Goal: Information Seeking & Learning: Learn about a topic

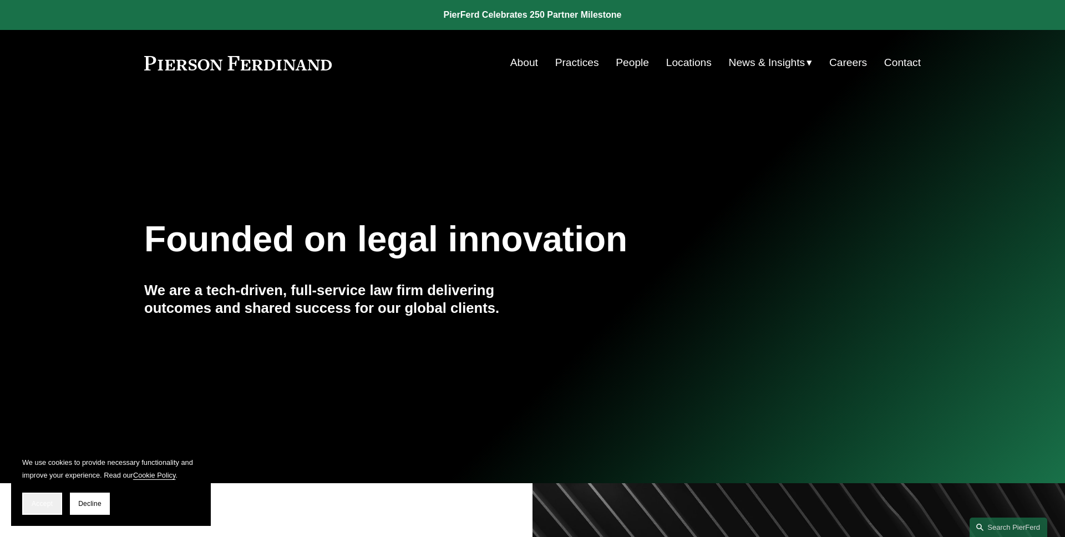
click at [42, 499] on button "Accept" at bounding box center [42, 504] width 40 height 22
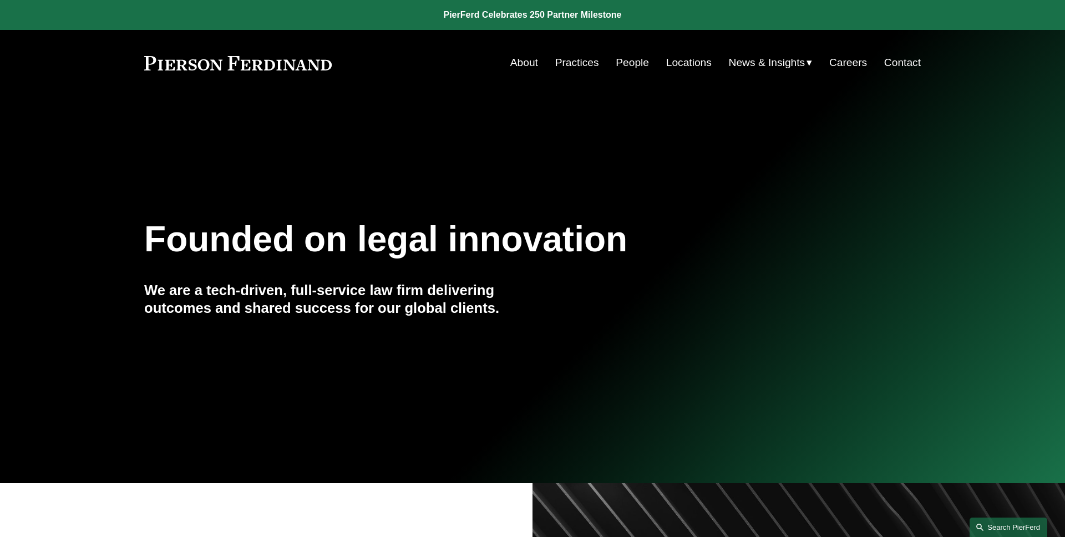
click at [1000, 529] on link "Search this site" at bounding box center [1009, 527] width 78 height 19
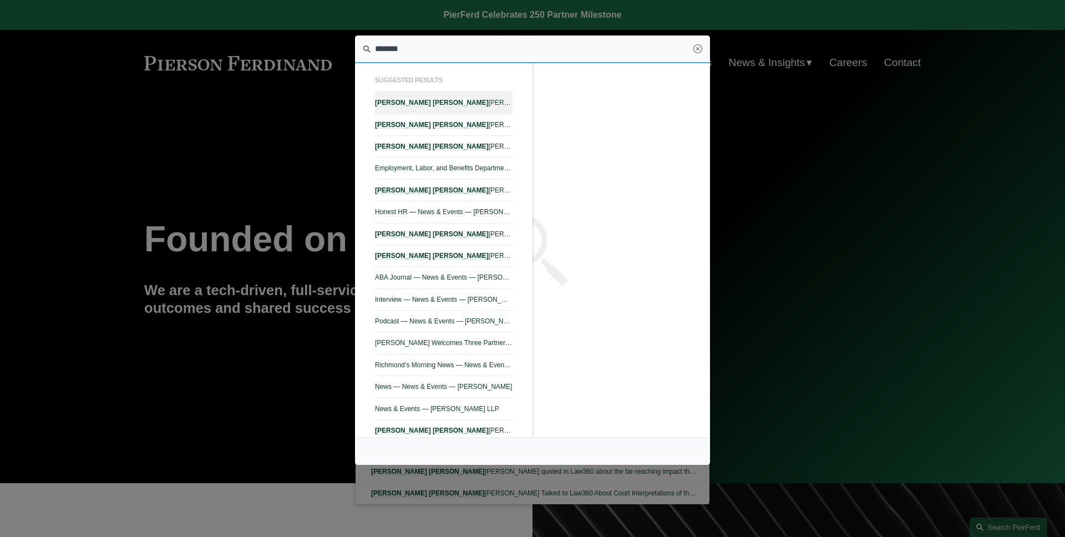
click at [473, 113] on link "Amy Epstein Gluck — Pierson Ferdinand LLP" at bounding box center [444, 103] width 138 height 22
type input "*******"
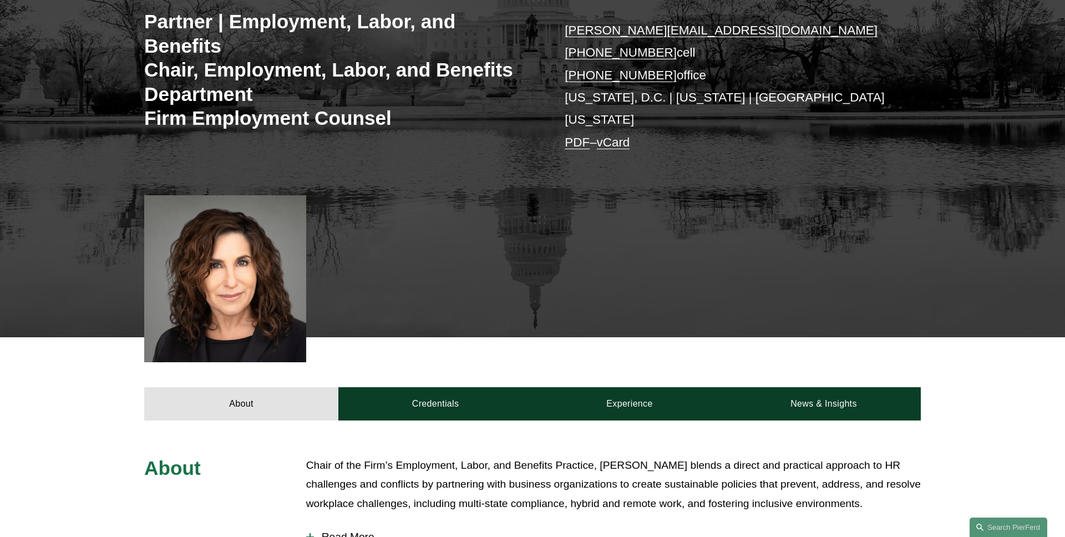
scroll to position [282, 0]
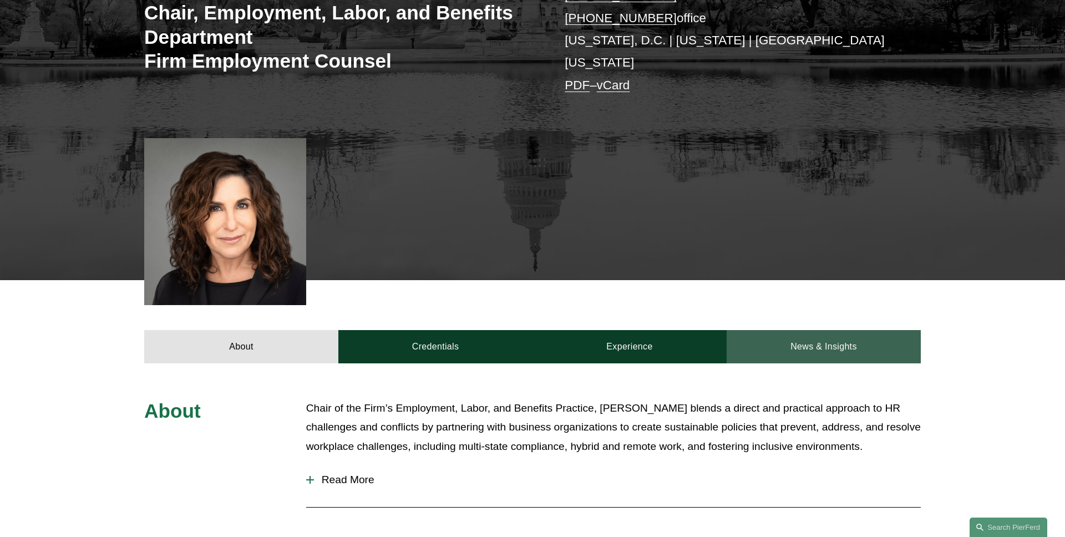
click at [800, 330] on link "News & Insights" at bounding box center [824, 346] width 194 height 33
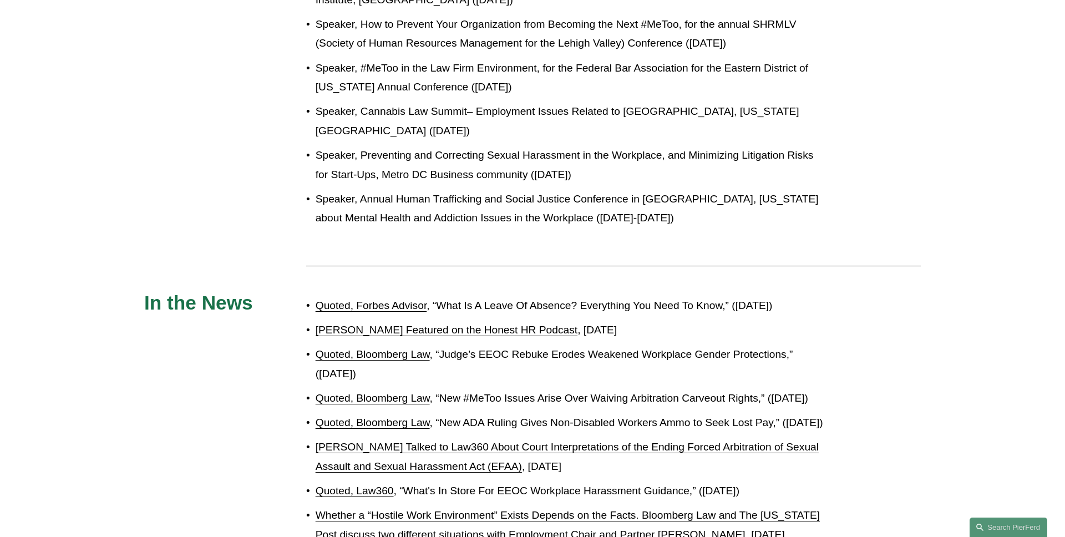
scroll to position [1487, 0]
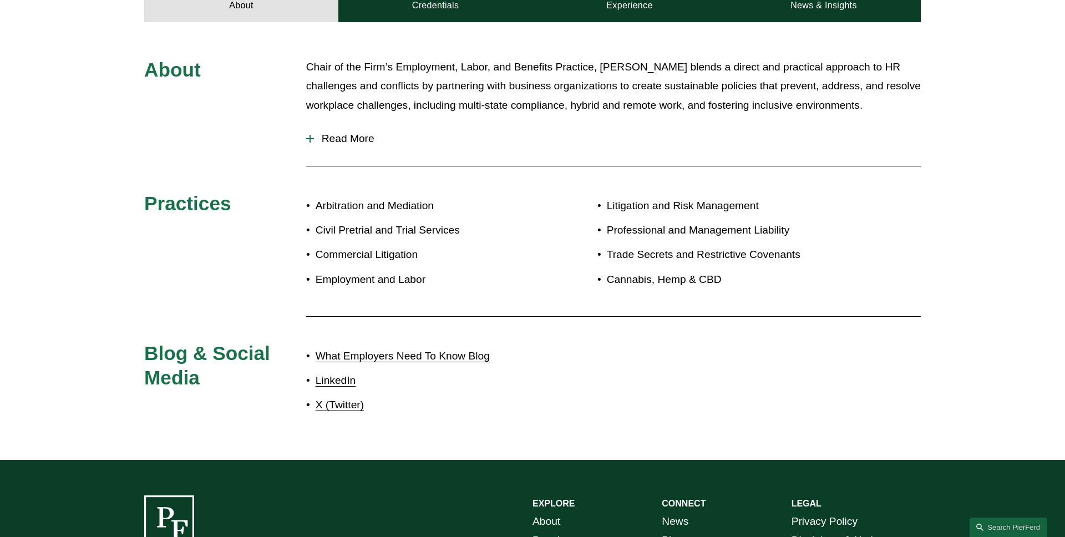
scroll to position [561, 0]
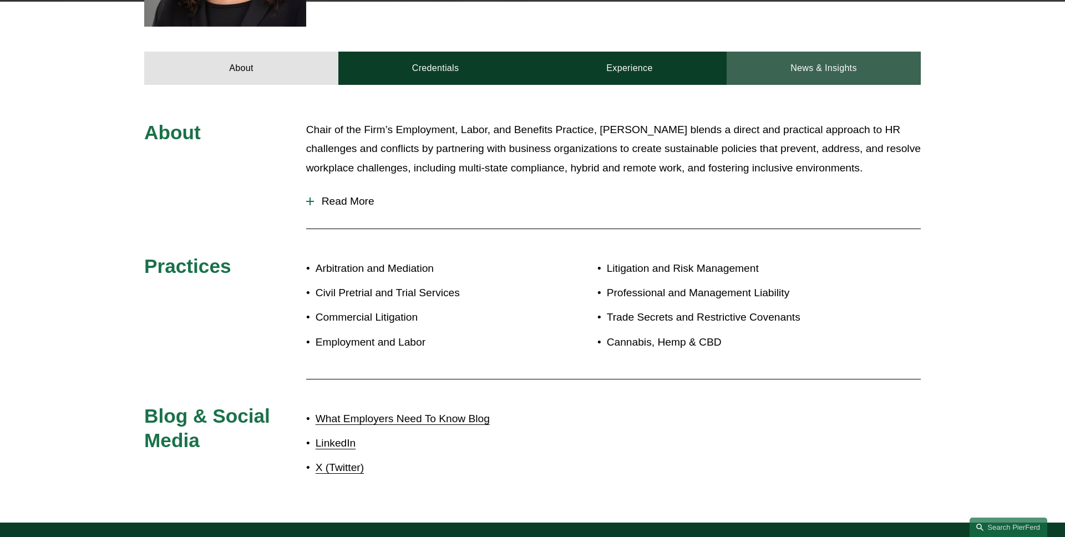
click at [785, 52] on link "News & Insights" at bounding box center [824, 68] width 194 height 33
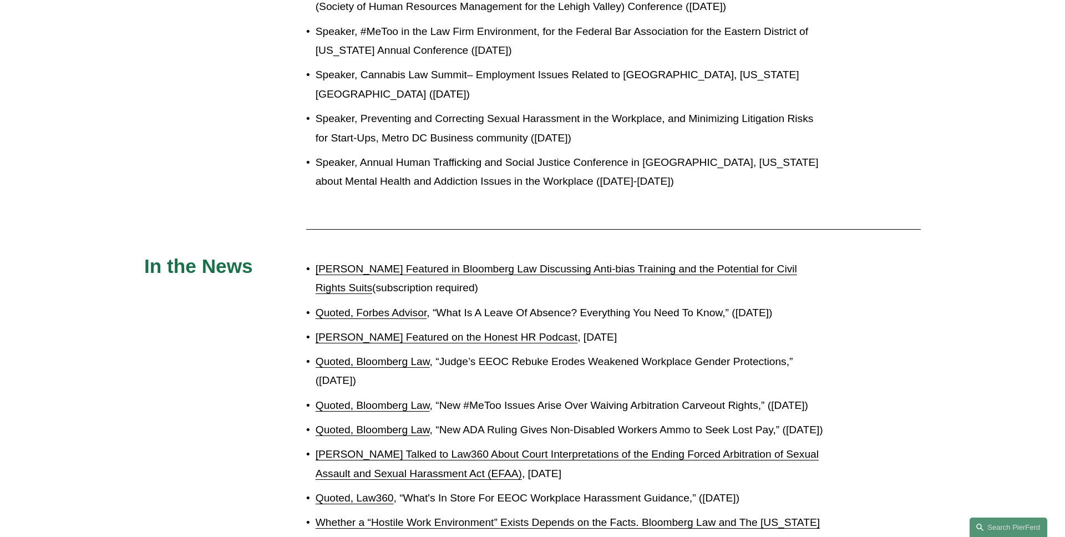
scroll to position [1533, 0]
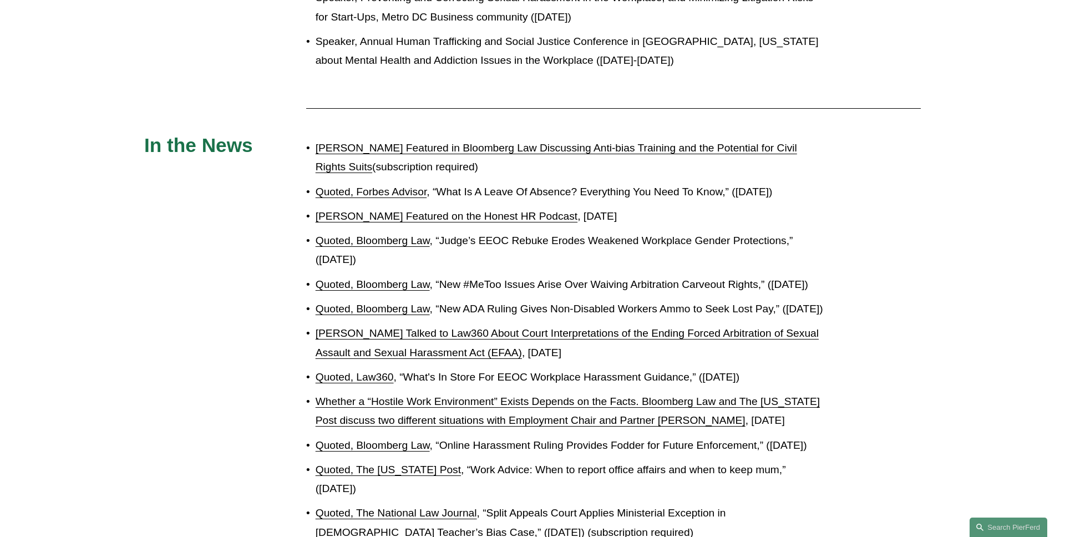
click at [496, 142] on link "[PERSON_NAME] Featured in Bloomberg Law Discussing Anti-bias Training and the P…" at bounding box center [557, 157] width 482 height 31
